Goal: Transaction & Acquisition: Subscribe to service/newsletter

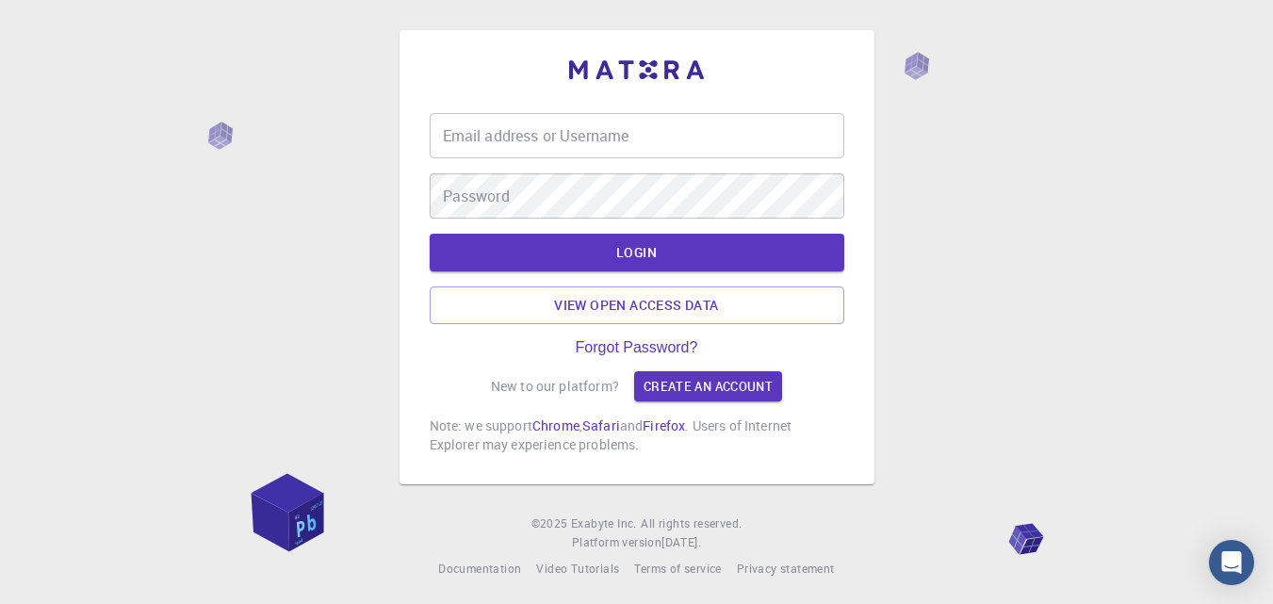
click at [534, 131] on input "Email address or Username" at bounding box center [637, 135] width 415 height 45
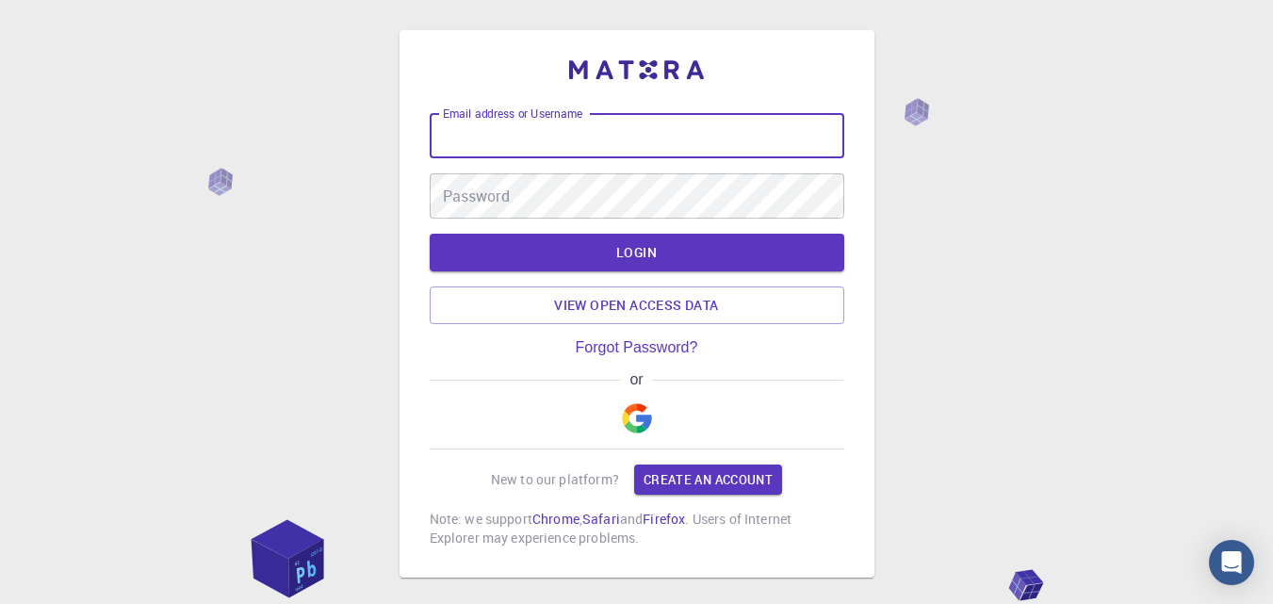
drag, startPoint x: 534, startPoint y: 131, endPoint x: 508, endPoint y: 132, distance: 26.4
click at [508, 132] on input "Email address or Username" at bounding box center [637, 135] width 415 height 45
type input "P"
type input "[EMAIL_ADDRESS][DOMAIN_NAME]"
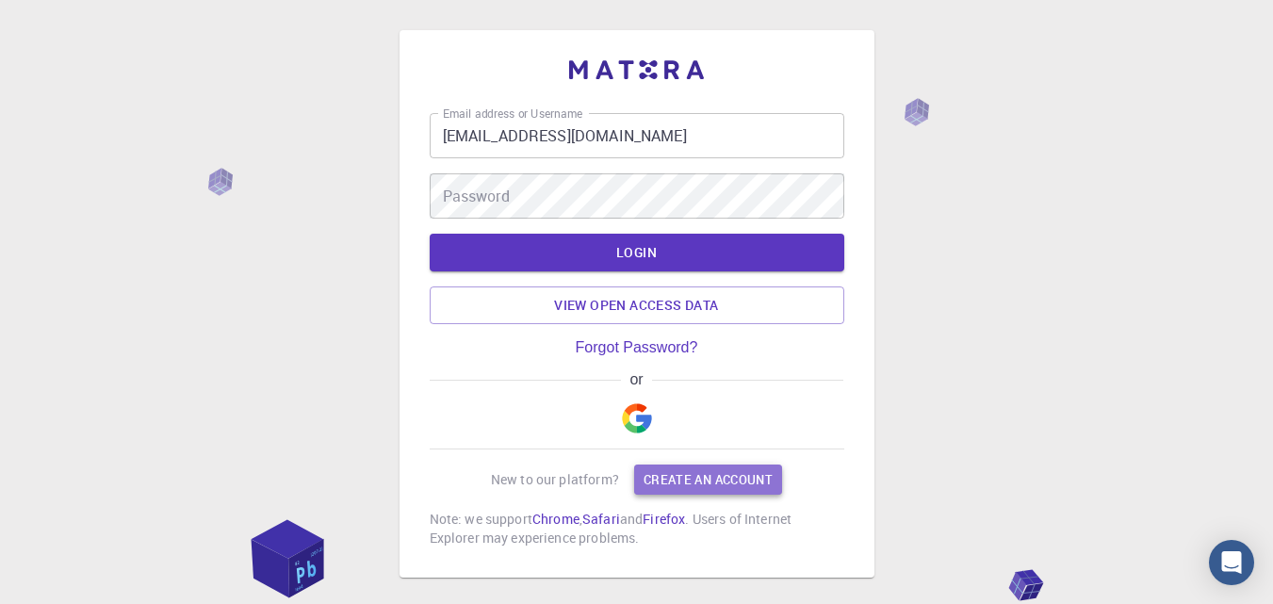
click at [726, 480] on link "Create an account" at bounding box center [708, 480] width 148 height 30
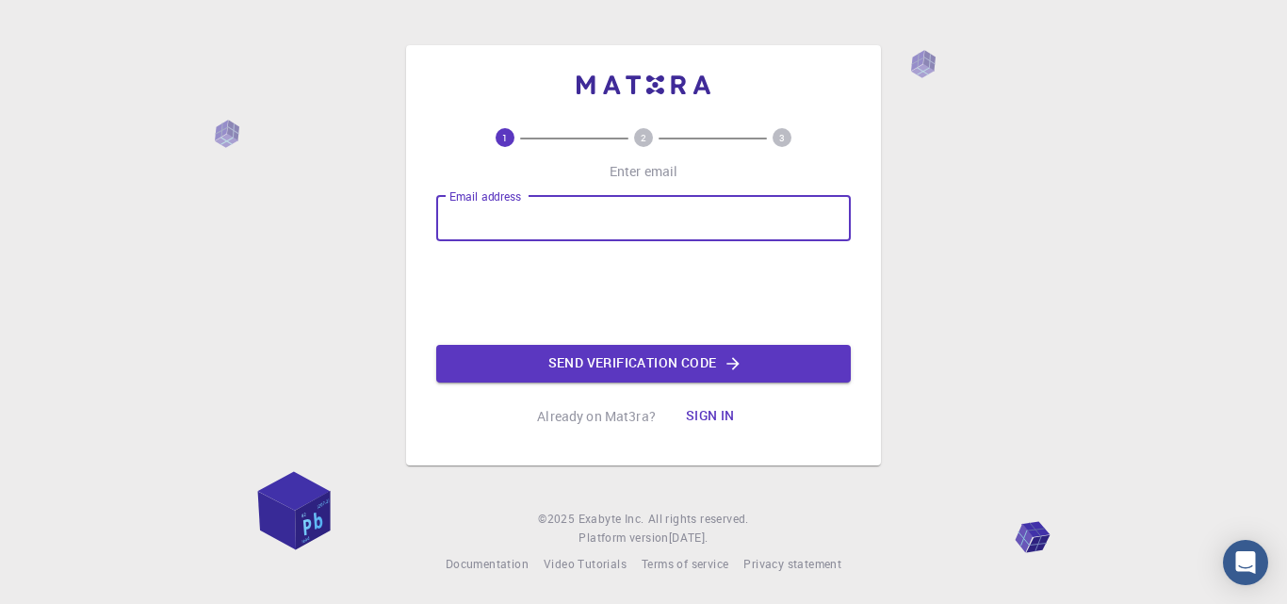
click at [505, 205] on div "Email address Email address" at bounding box center [643, 218] width 415 height 45
type input "[EMAIL_ADDRESS][DOMAIN_NAME]"
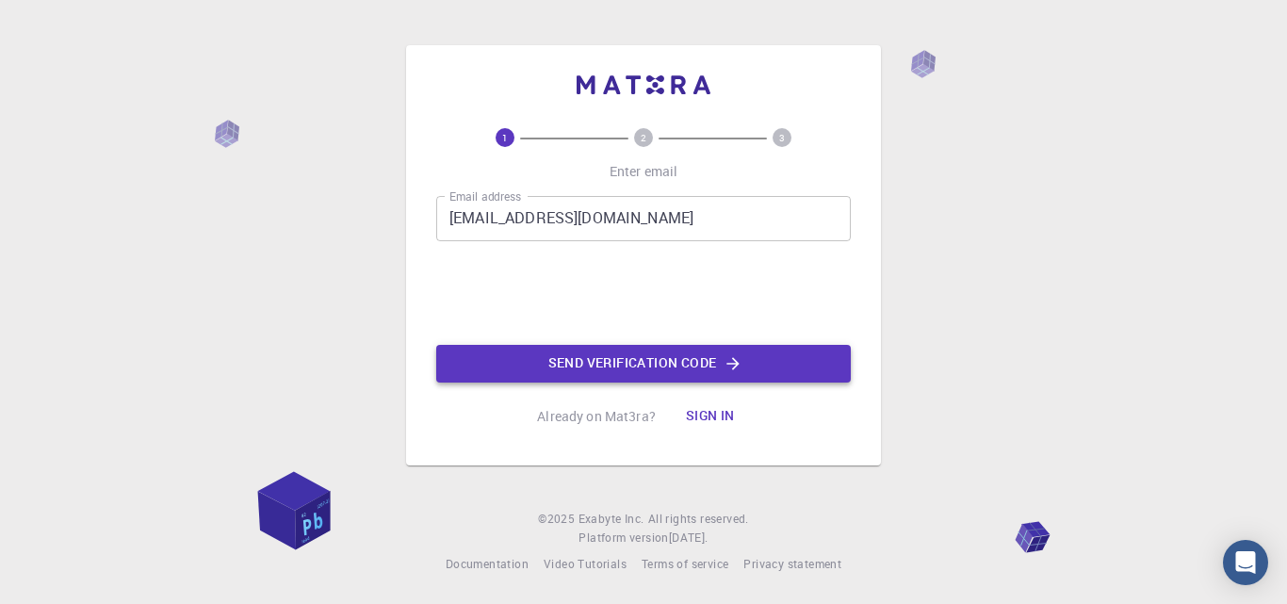
click at [597, 357] on button "Send verification code" at bounding box center [643, 364] width 415 height 38
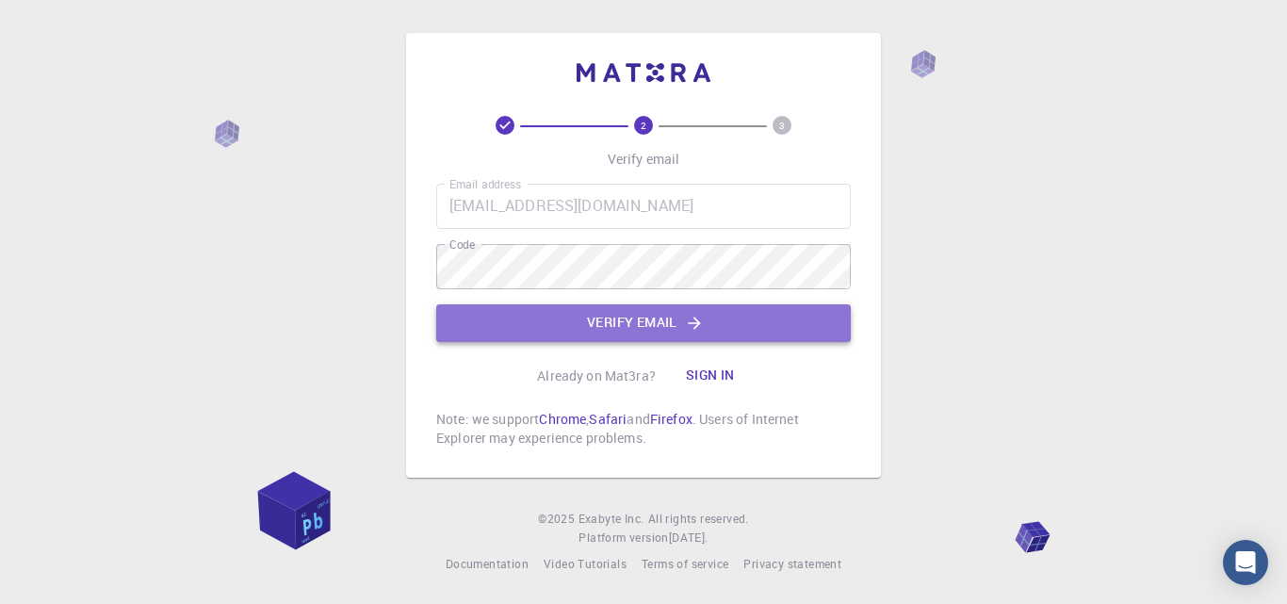
click at [640, 325] on button "Verify email" at bounding box center [643, 323] width 415 height 38
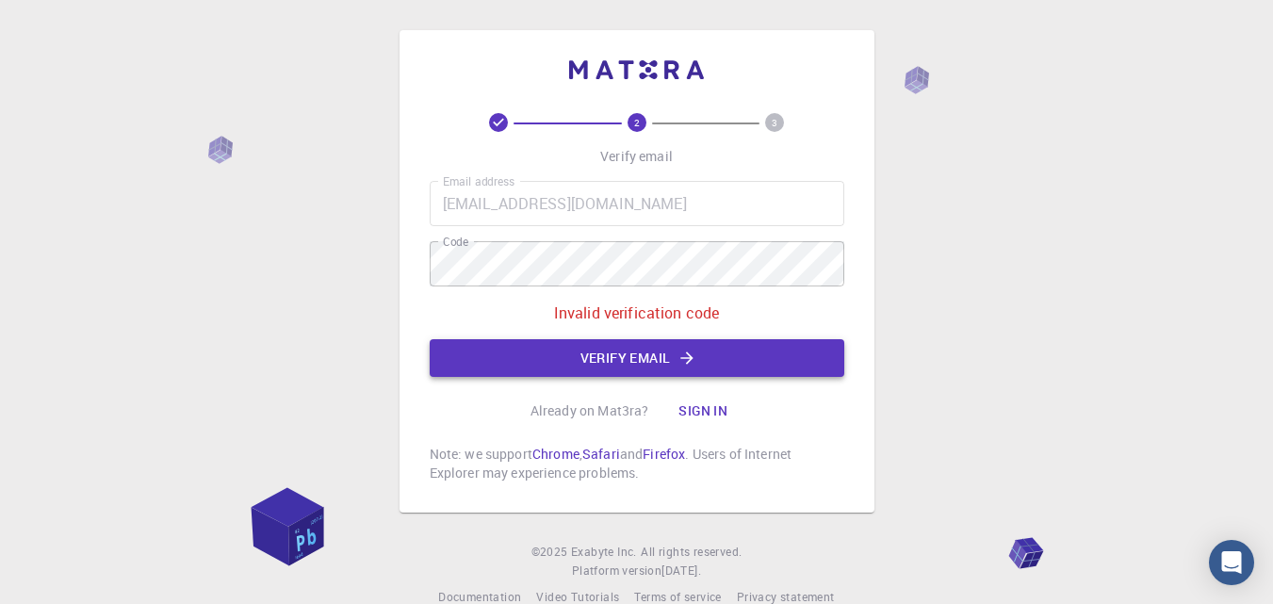
click at [635, 362] on button "Verify email" at bounding box center [637, 358] width 415 height 38
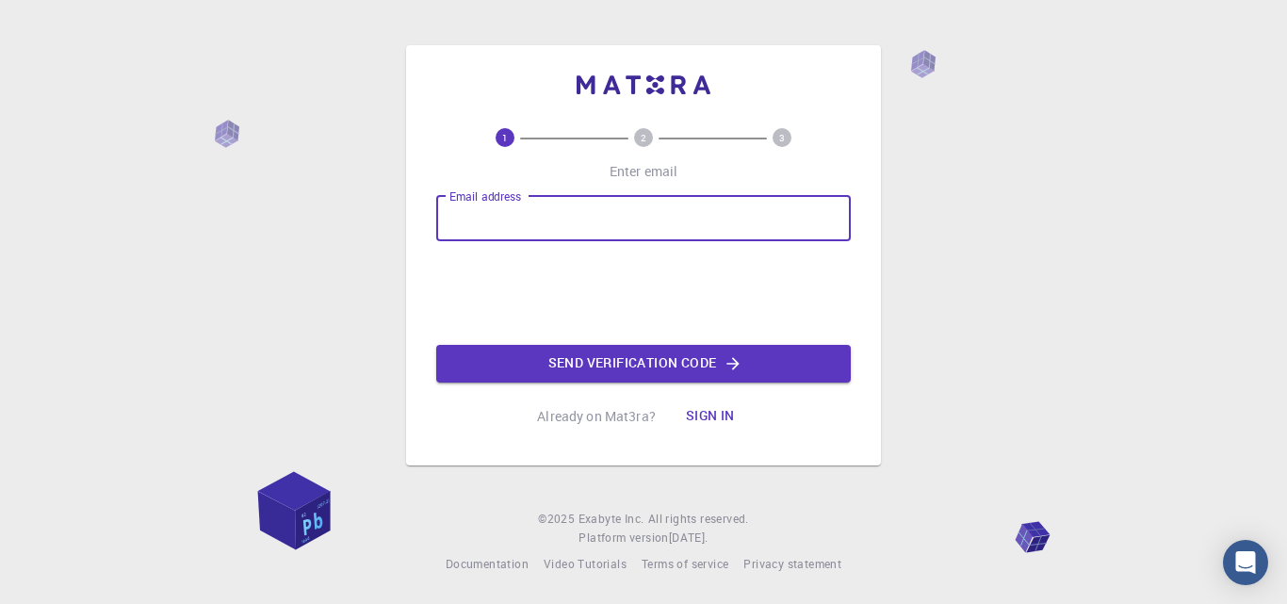
drag, startPoint x: 503, startPoint y: 222, endPoint x: 478, endPoint y: 225, distance: 25.6
click at [478, 225] on input "Email address" at bounding box center [643, 218] width 415 height 45
click at [478, 222] on input "Email address" at bounding box center [643, 218] width 415 height 45
type input "[EMAIL_ADDRESS][DOMAIN_NAME]"
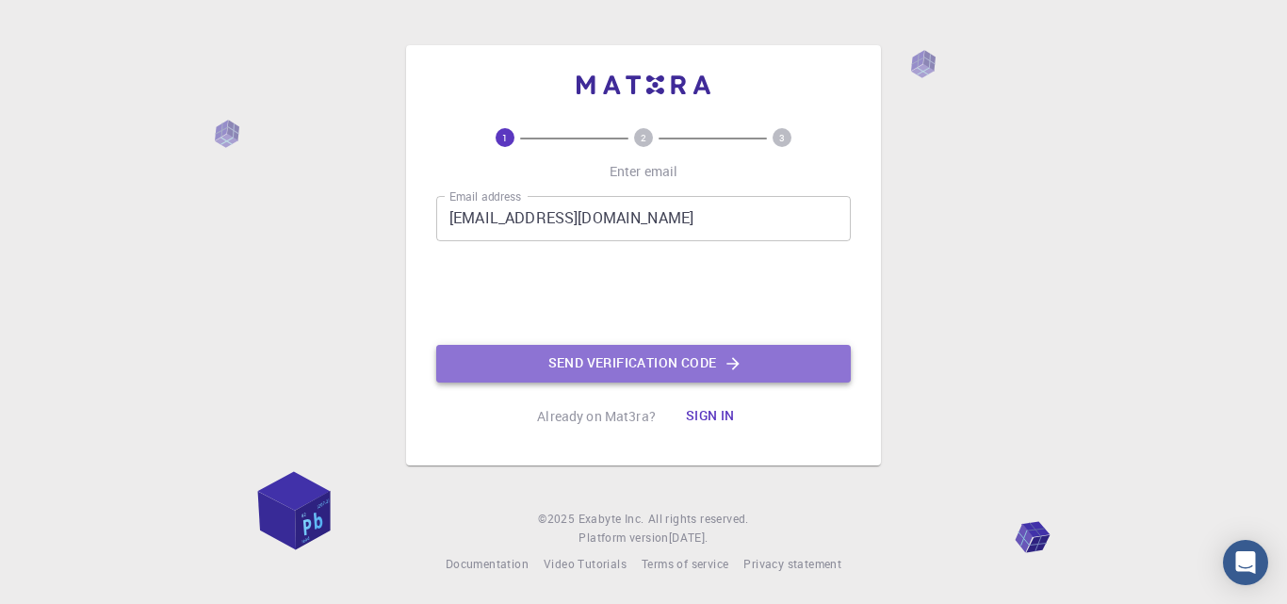
click at [612, 365] on button "Send verification code" at bounding box center [643, 364] width 415 height 38
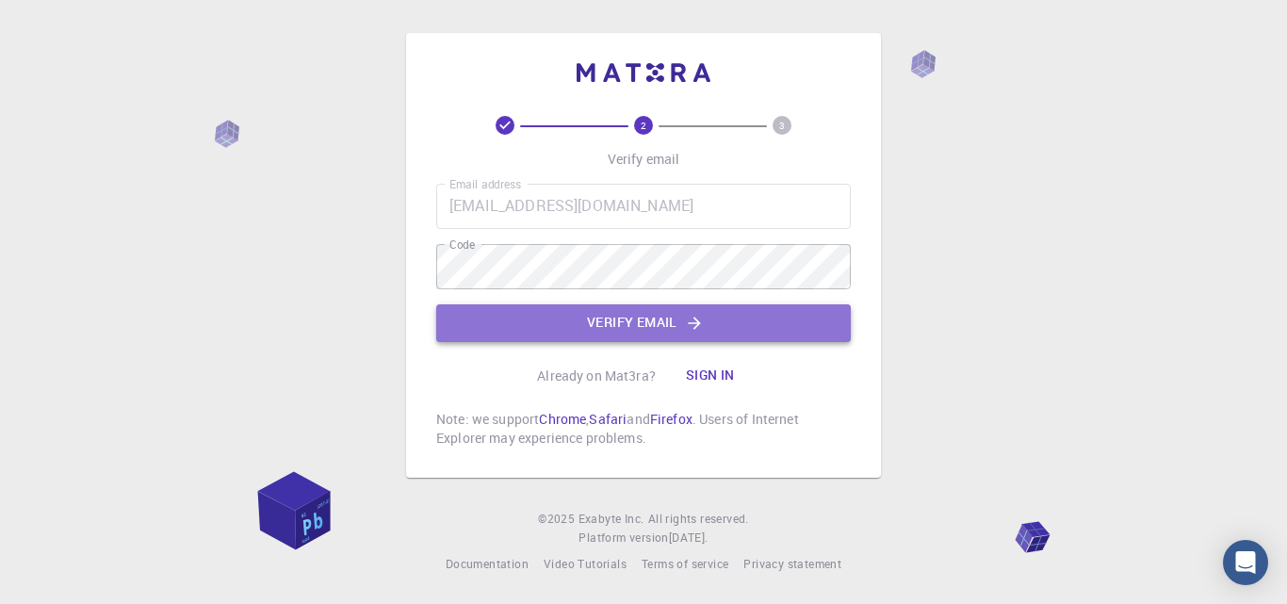
click at [649, 336] on button "Verify email" at bounding box center [643, 323] width 415 height 38
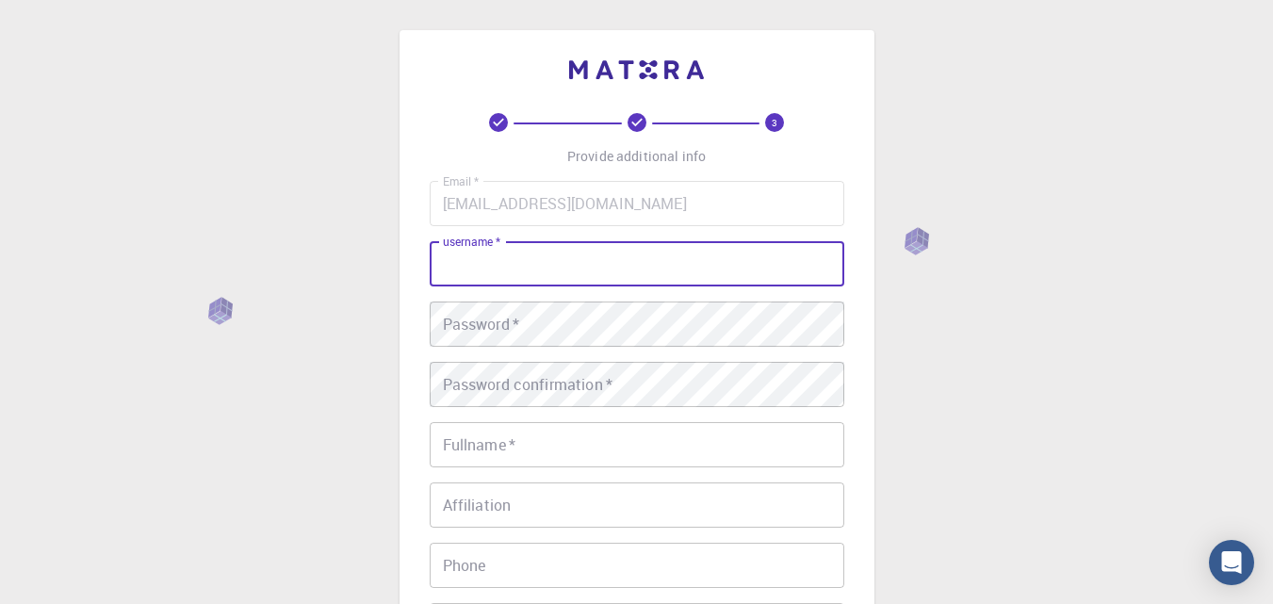
click at [529, 275] on input "username   *" at bounding box center [637, 263] width 415 height 45
type input "g"
type input "G"
type input "[PERSON_NAME]"
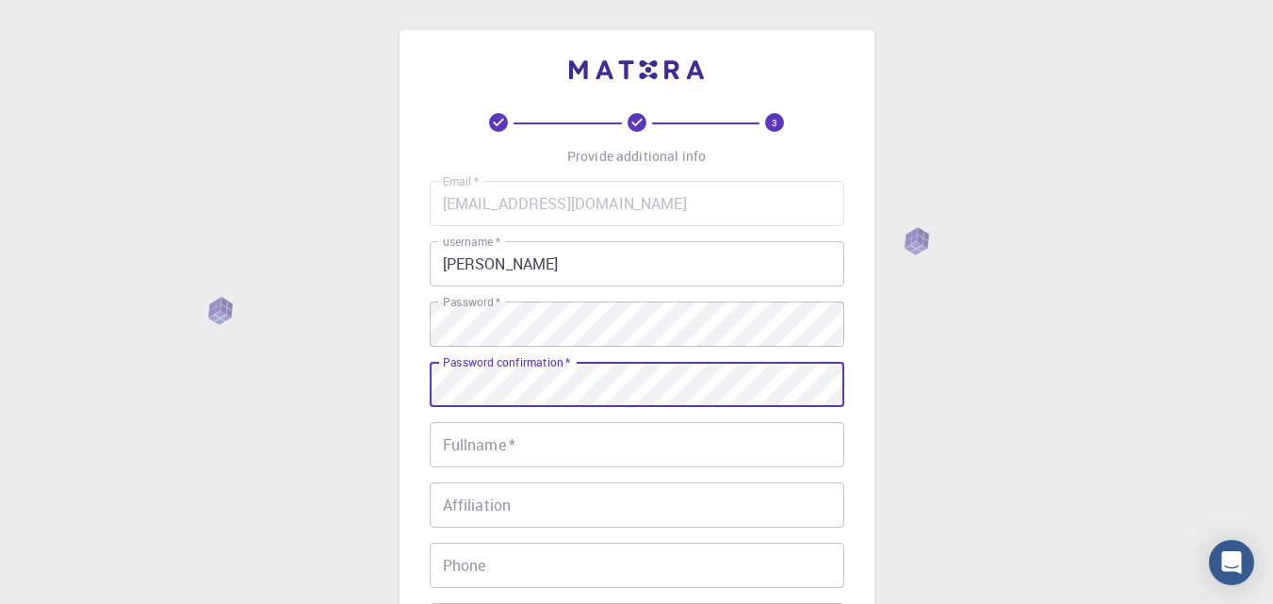
click at [566, 439] on input "Fullname   *" at bounding box center [637, 444] width 415 height 45
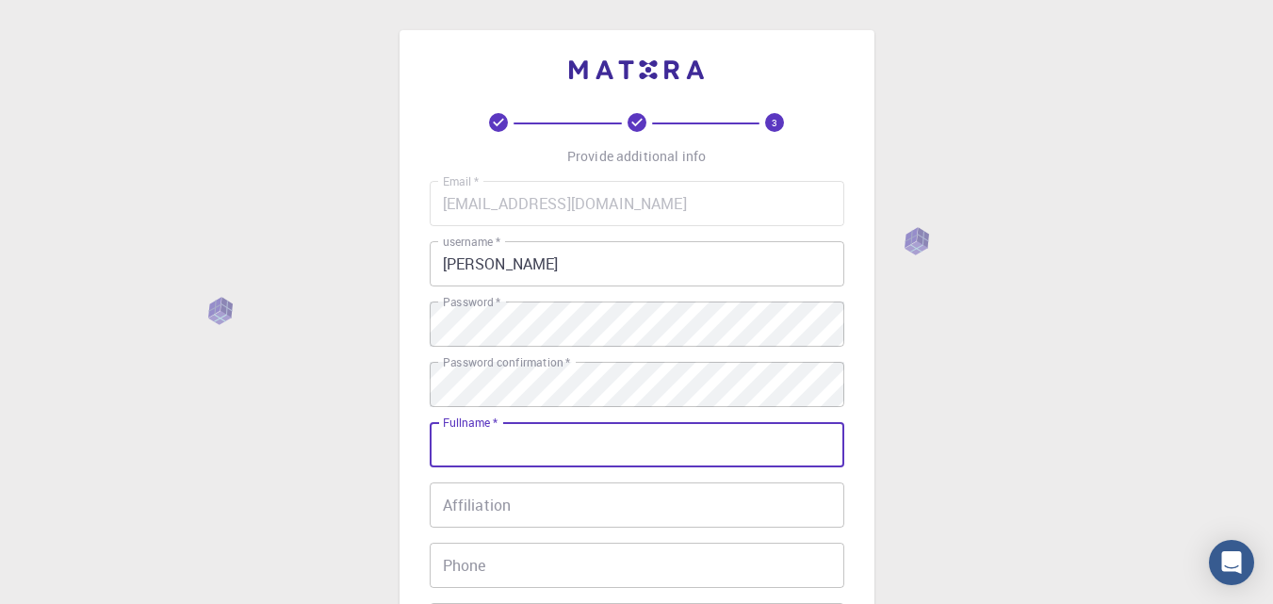
type input "[PERSON_NAME] [PERSON_NAME]"
type input "09848407535"
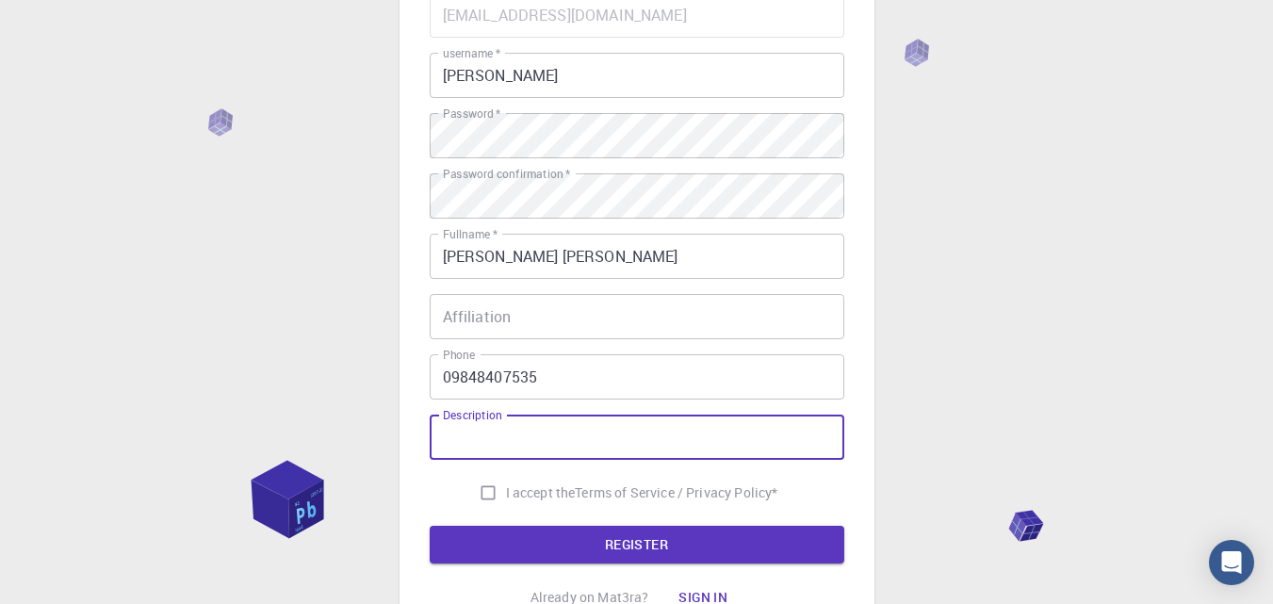
click at [518, 436] on input "Description" at bounding box center [637, 437] width 415 height 45
click at [490, 496] on input "I accept the Terms of Service / Privacy Policy *" at bounding box center [488, 493] width 36 height 36
checkbox input "true"
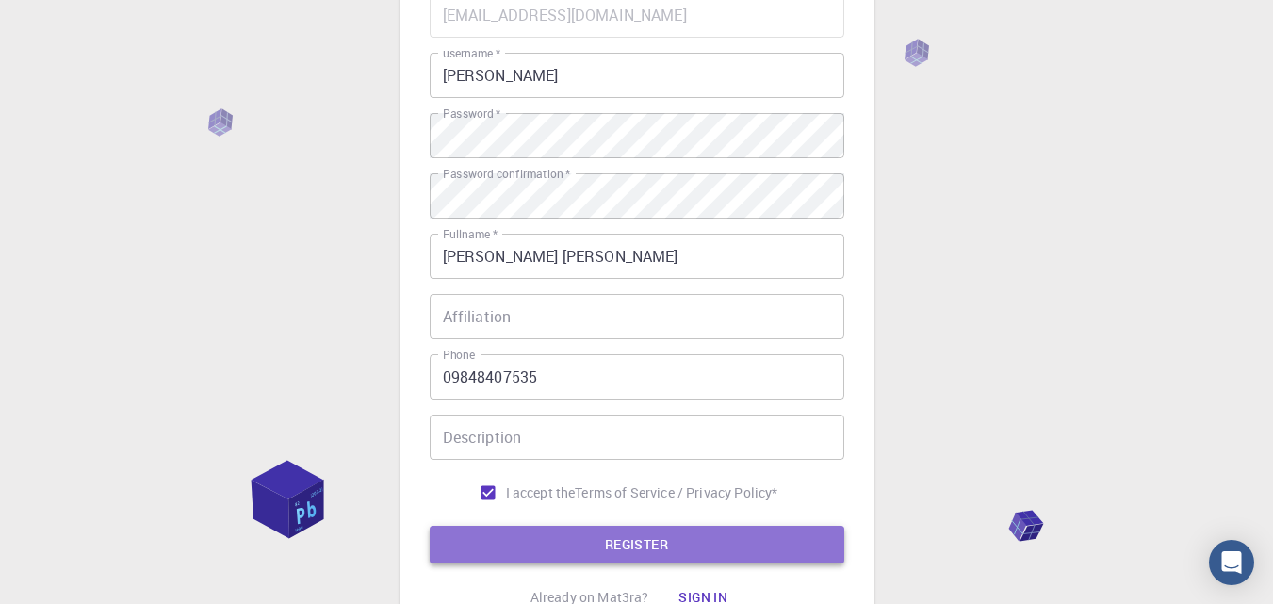
click at [644, 548] on button "REGISTER" at bounding box center [637, 545] width 415 height 38
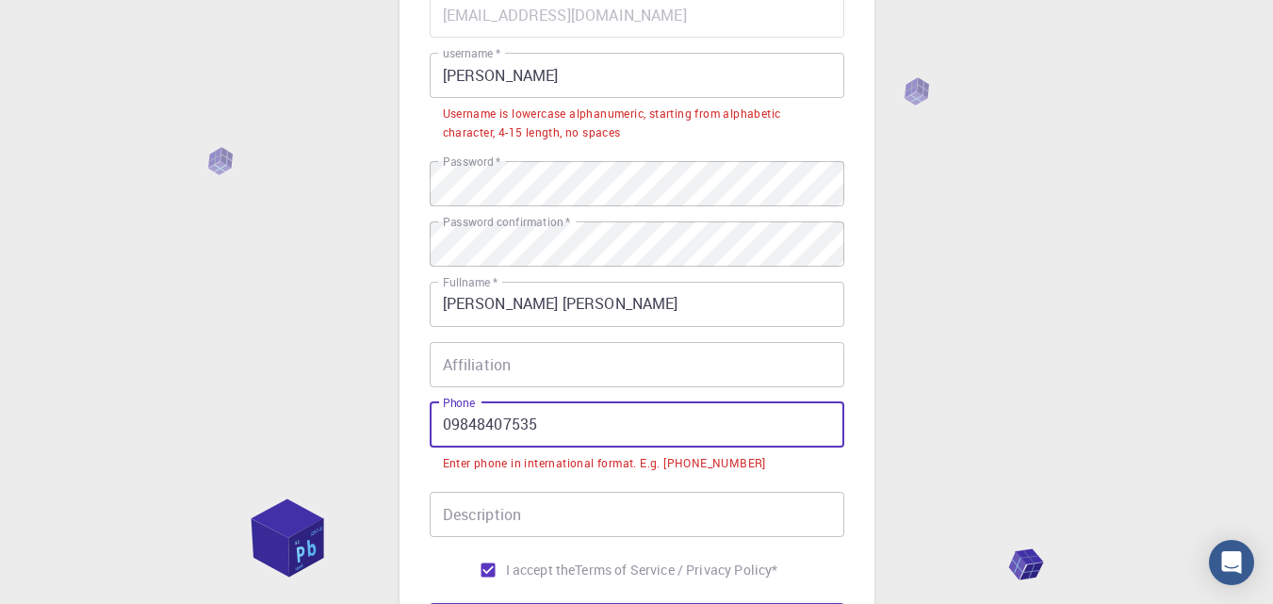
drag, startPoint x: 450, startPoint y: 415, endPoint x: 406, endPoint y: 438, distance: 50.2
click at [407, 438] on div "3 Provide additional info Email   * [PERSON_NAME][EMAIL_ADDRESS][DOMAIN_NAME] E…" at bounding box center [637, 283] width 475 height 882
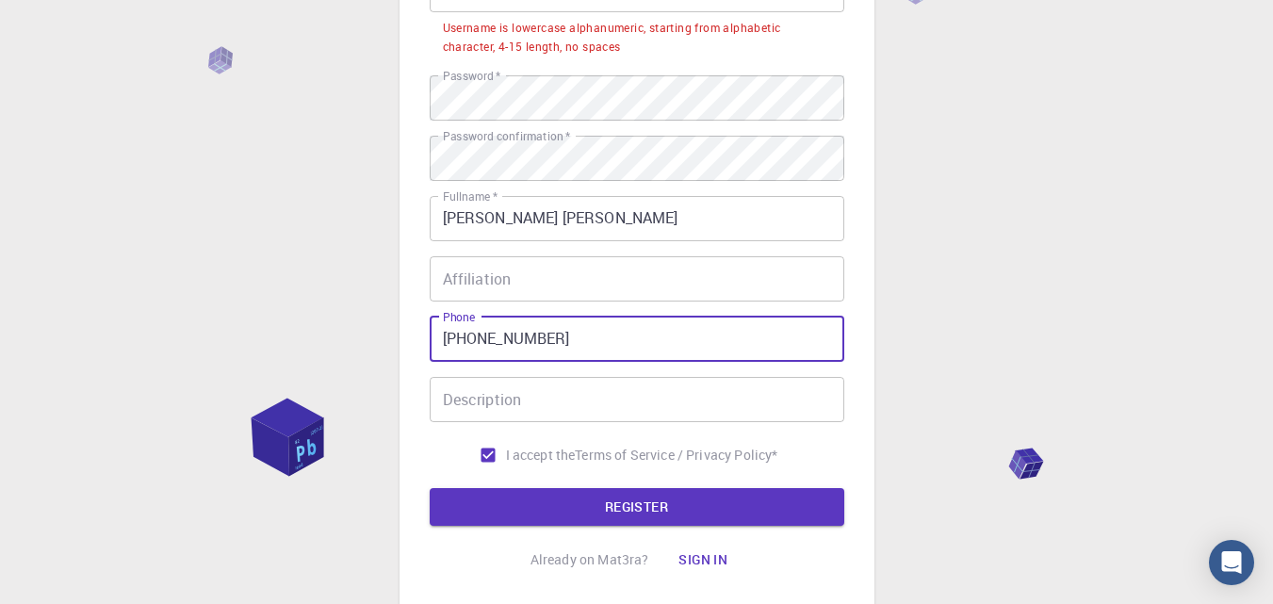
scroll to position [377, 0]
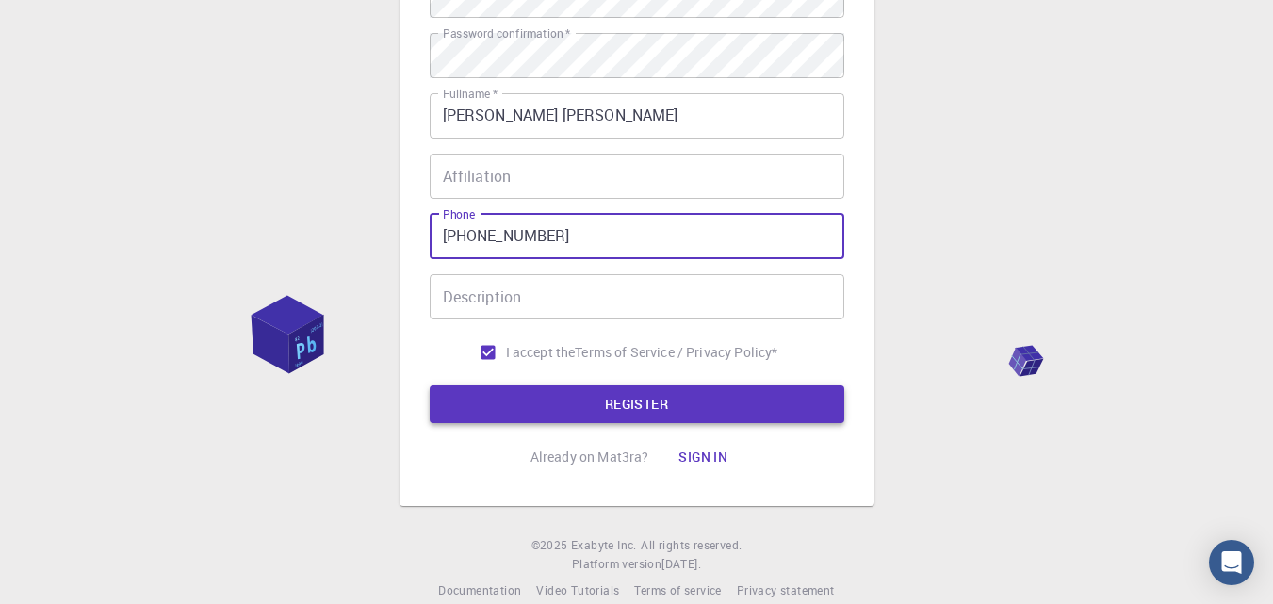
type input "[PHONE_NUMBER]"
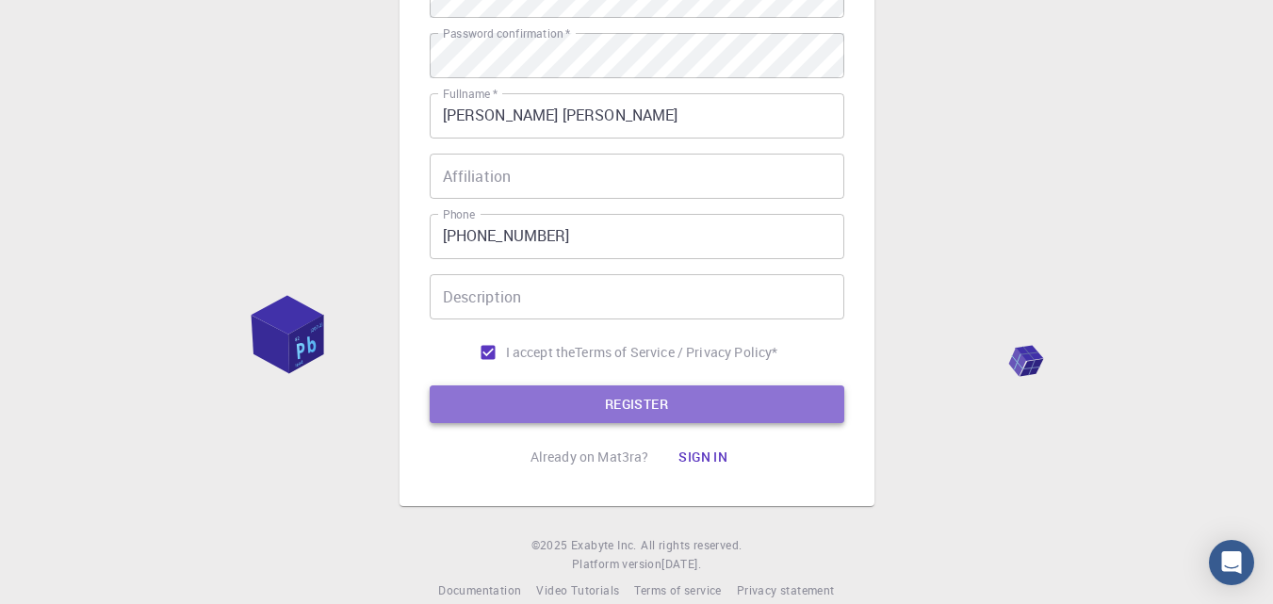
click at [603, 398] on button "REGISTER" at bounding box center [637, 404] width 415 height 38
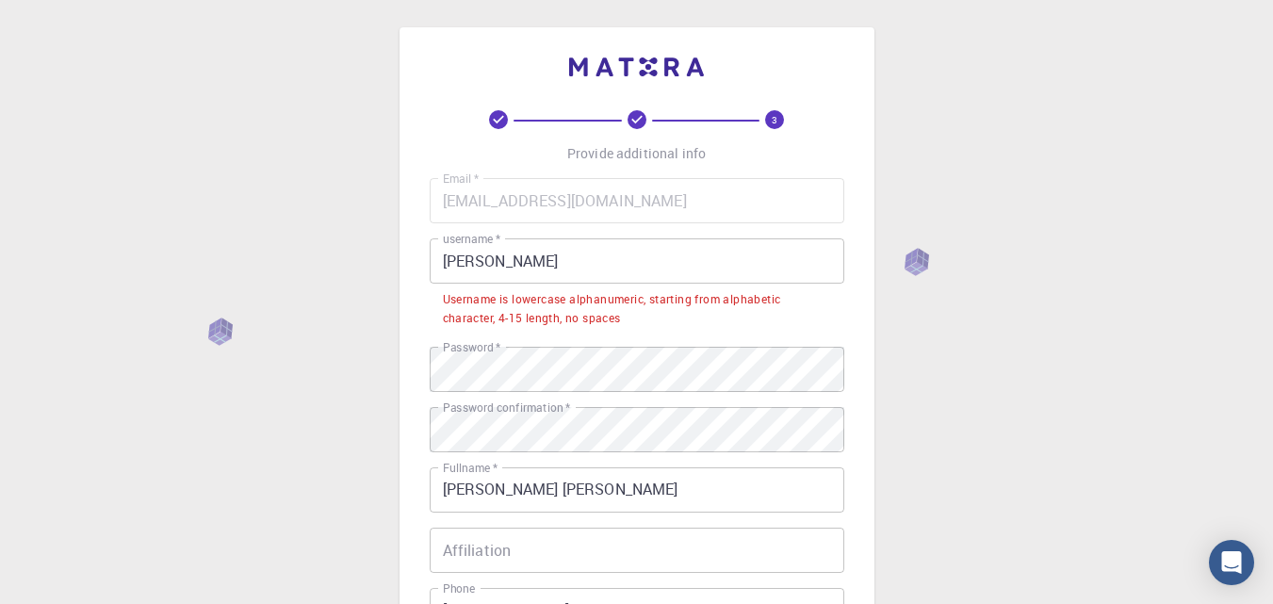
scroll to position [0, 0]
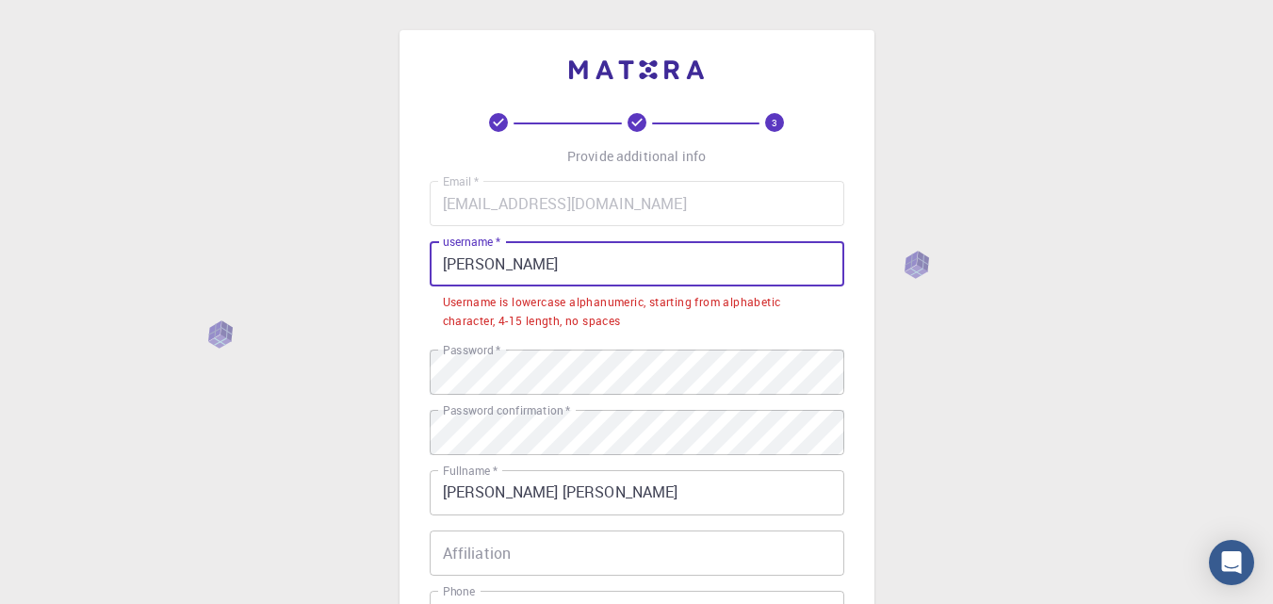
drag, startPoint x: 534, startPoint y: 266, endPoint x: 338, endPoint y: 257, distance: 196.2
click at [338, 257] on div "3 Provide additional info Email   * [EMAIL_ADDRESS][DOMAIN_NAME] Email   * user…" at bounding box center [636, 503] width 1273 height 1007
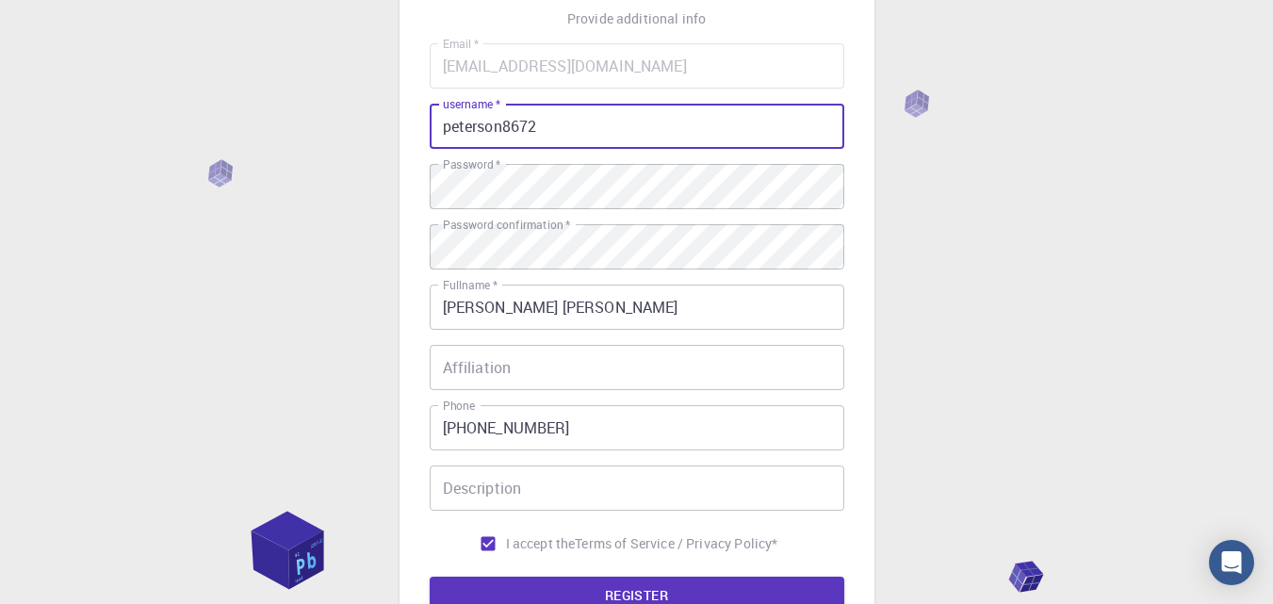
scroll to position [283, 0]
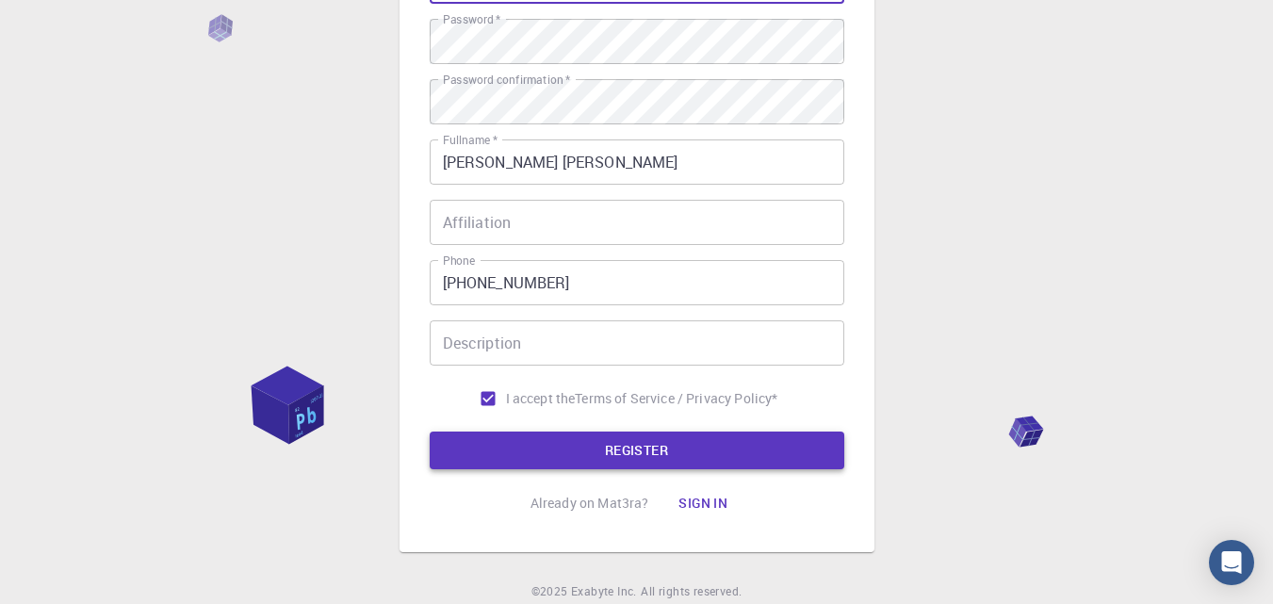
type input "peterson8672"
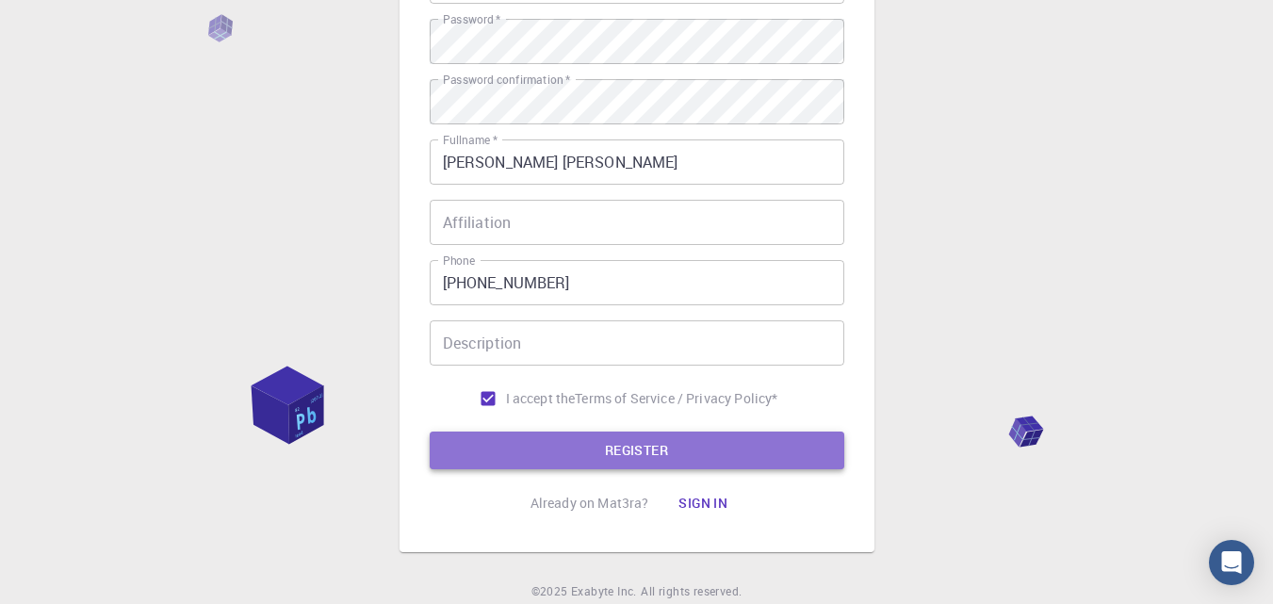
click at [602, 444] on button "REGISTER" at bounding box center [637, 451] width 415 height 38
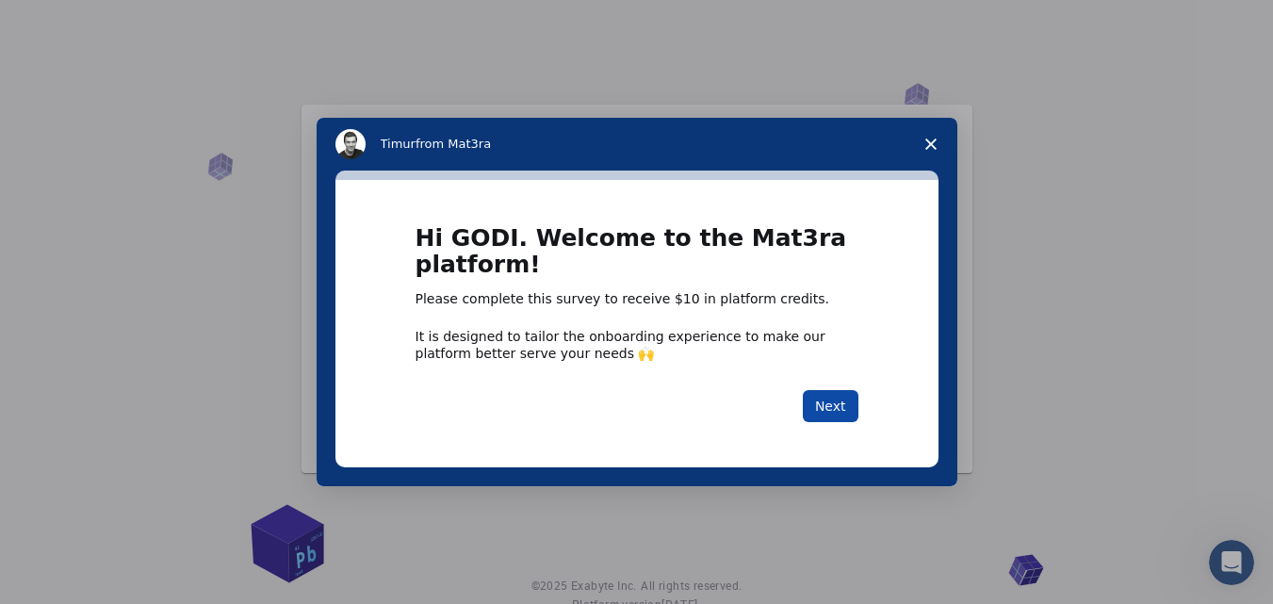
click at [835, 407] on button "Next" at bounding box center [831, 406] width 56 height 32
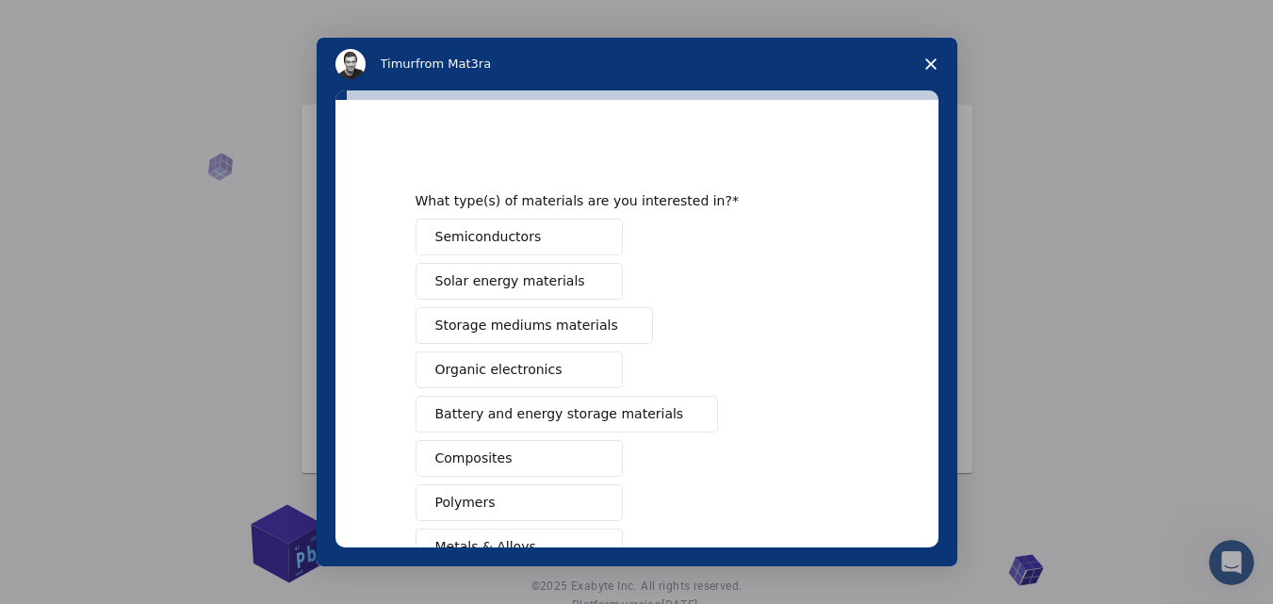
drag, startPoint x: 465, startPoint y: 416, endPoint x: 666, endPoint y: 513, distance: 223.4
click at [503, 490] on div "Semiconductors Solar energy materials Storage mediums materials Organic electro…" at bounding box center [637, 481] width 443 height 524
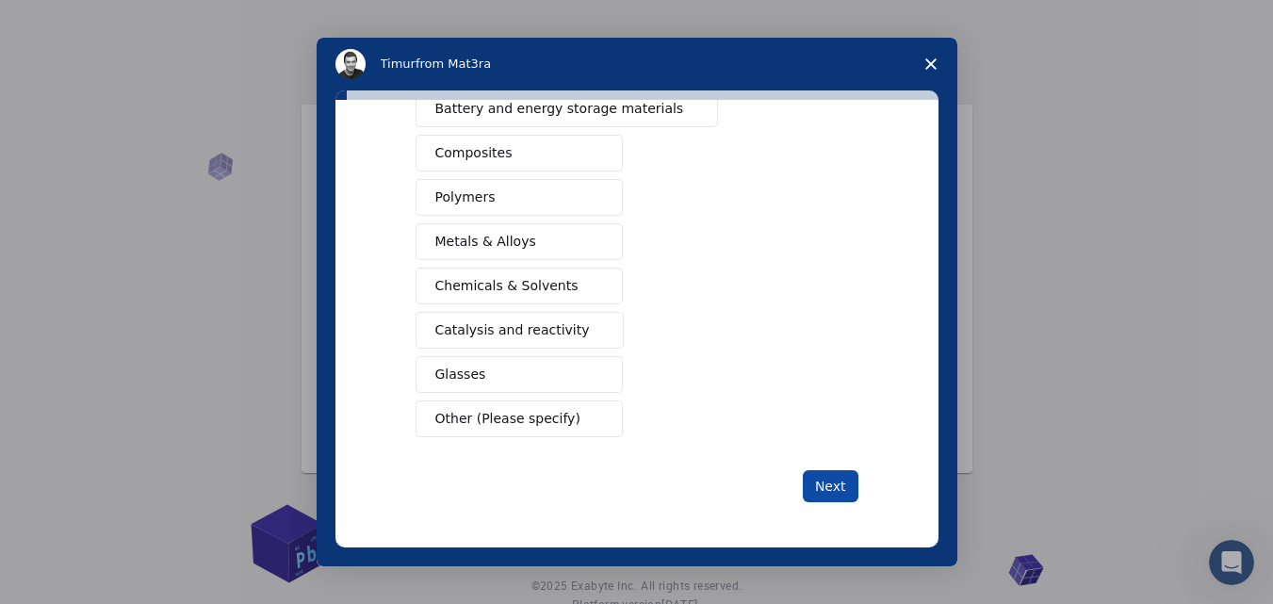
click at [824, 486] on button "Next" at bounding box center [831, 486] width 56 height 32
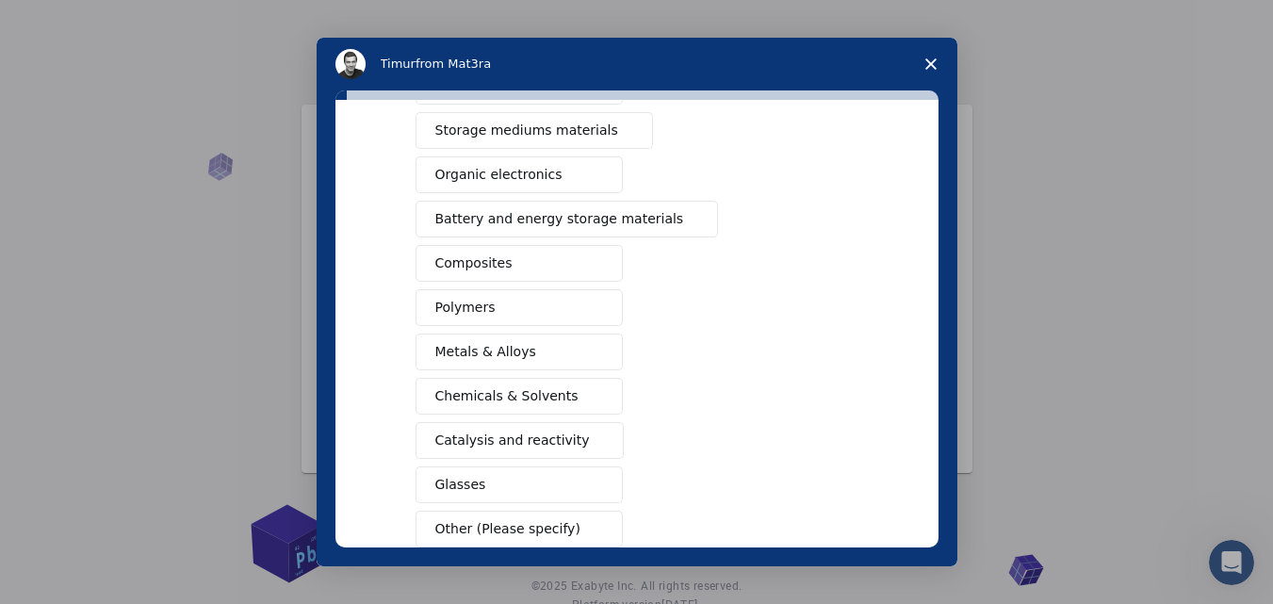
click at [933, 62] on polygon "Close survey" at bounding box center [930, 63] width 11 height 11
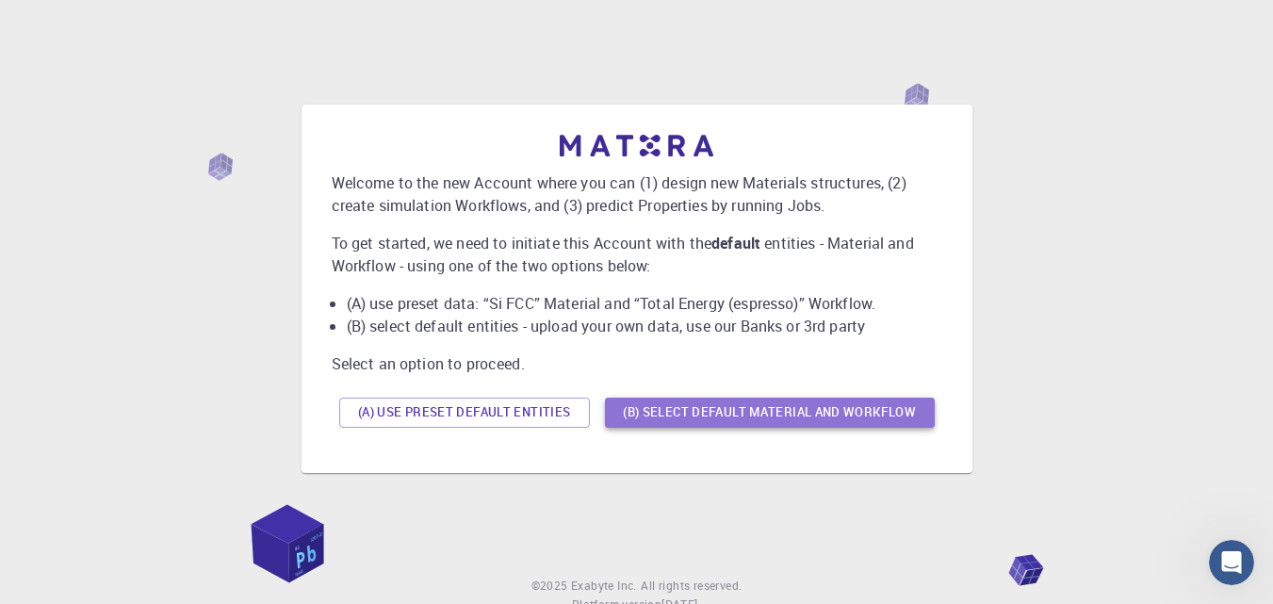
click at [707, 411] on button "(B) Select default material and workflow" at bounding box center [770, 413] width 330 height 30
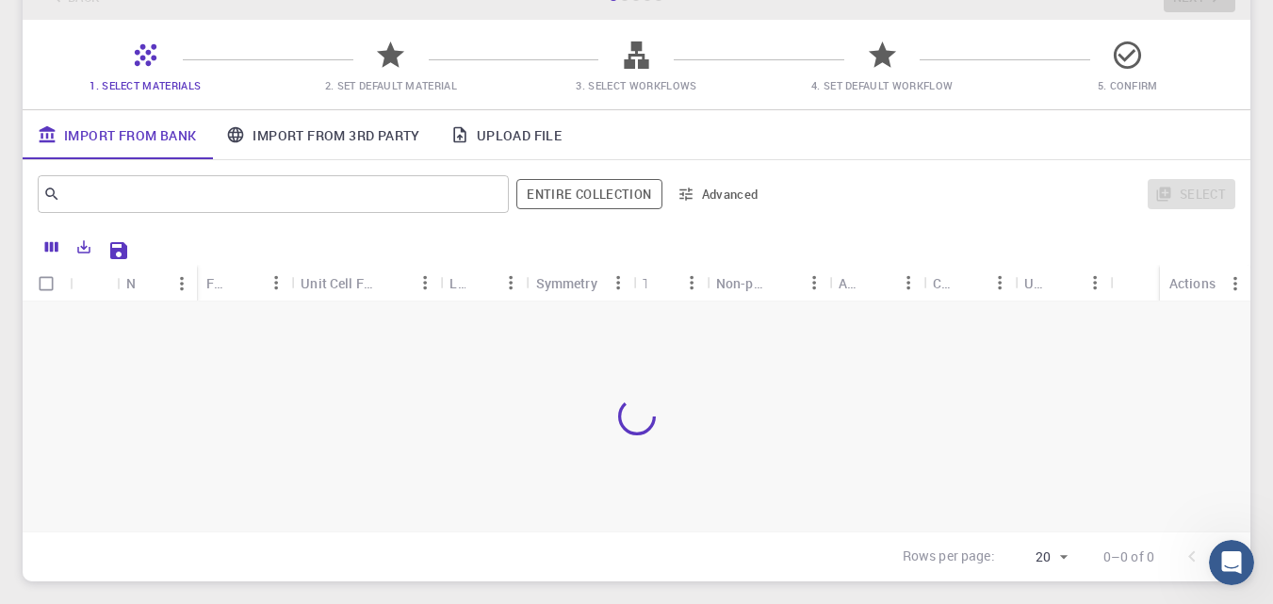
scroll to position [0, 0]
